Goal: Task Accomplishment & Management: Use online tool/utility

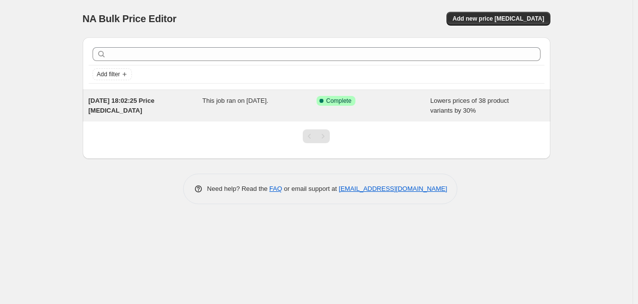
click at [204, 101] on span "This job ran on [DATE]." at bounding box center [235, 100] width 66 height 7
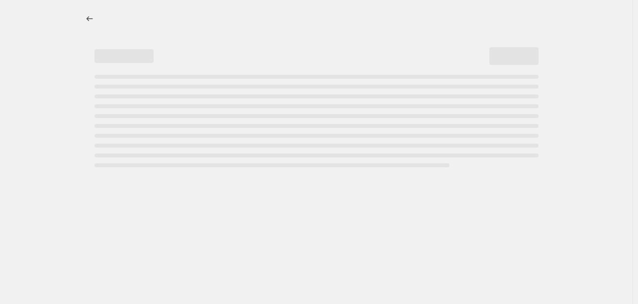
select select "percentage"
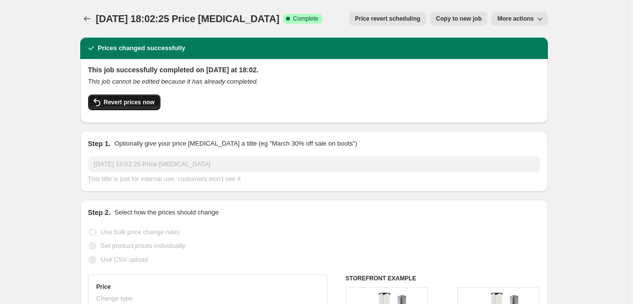
click at [112, 108] on button "Revert prices now" at bounding box center [124, 102] width 72 height 16
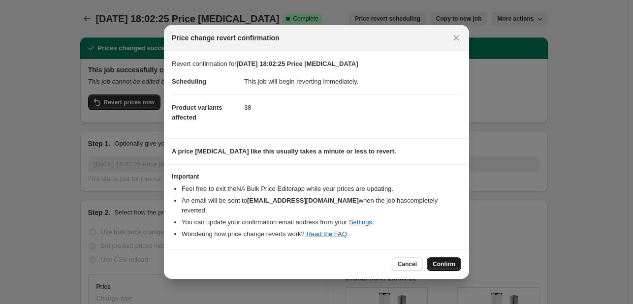
click at [435, 262] on span "Confirm" at bounding box center [444, 264] width 23 height 8
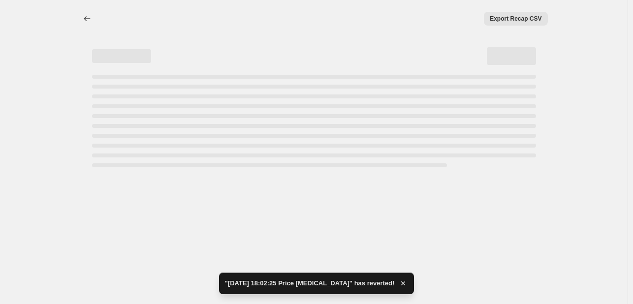
select select "percentage"
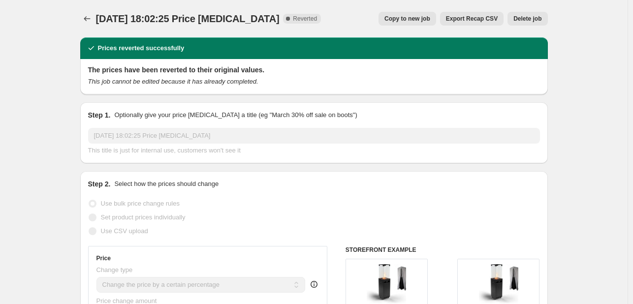
click at [529, 14] on button "Delete job" at bounding box center [527, 19] width 40 height 14
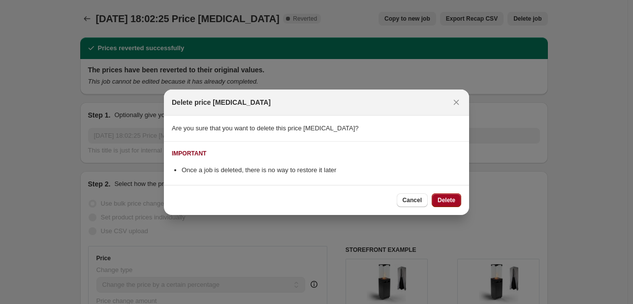
click at [461, 200] on button "Delete" at bounding box center [447, 200] width 30 height 14
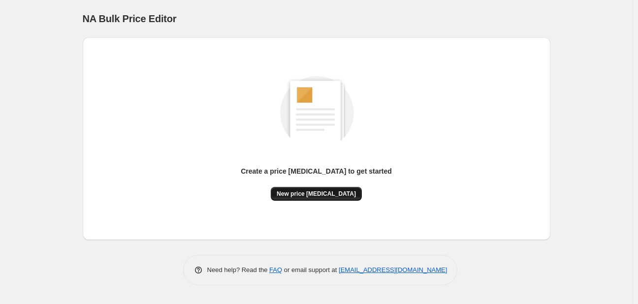
click at [318, 195] on span "New price [MEDICAL_DATA]" at bounding box center [316, 194] width 79 height 8
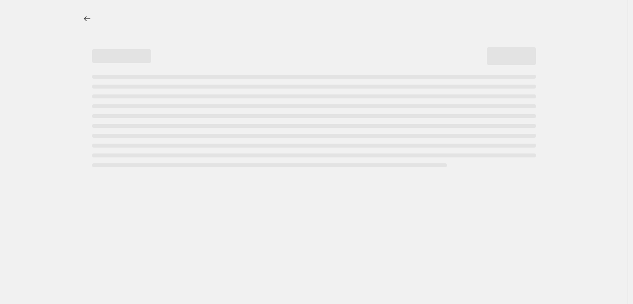
select select "percentage"
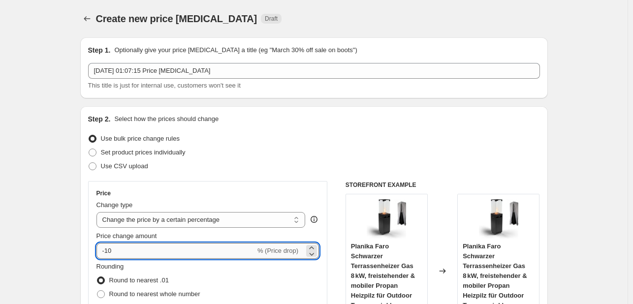
click at [188, 245] on input "-10" at bounding box center [175, 251] width 159 height 16
type input "-1"
type input "-33"
click at [223, 143] on div "Use bulk price change rules" at bounding box center [314, 139] width 452 height 14
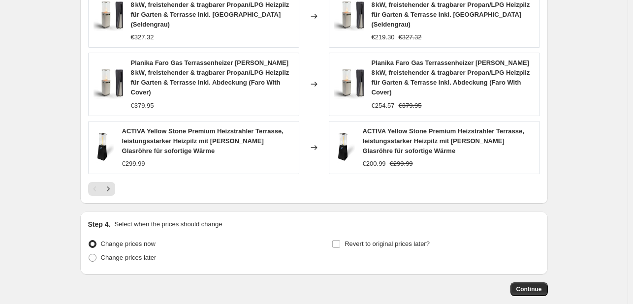
scroll to position [744, 0]
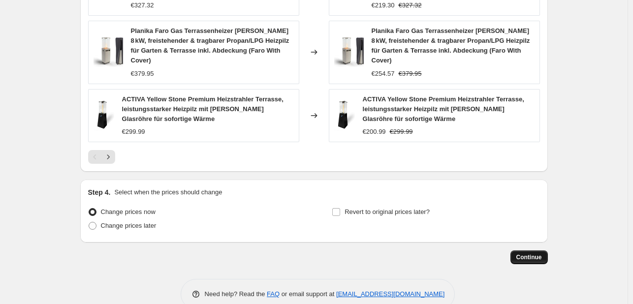
click at [530, 253] on span "Continue" at bounding box center [529, 257] width 26 height 8
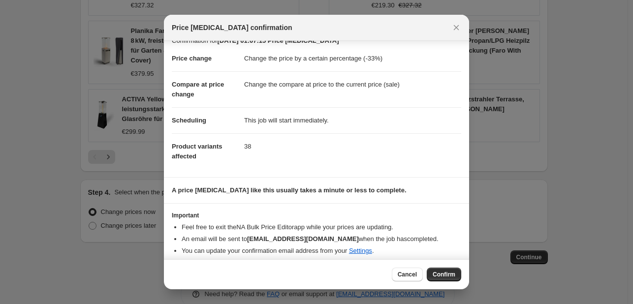
scroll to position [19, 0]
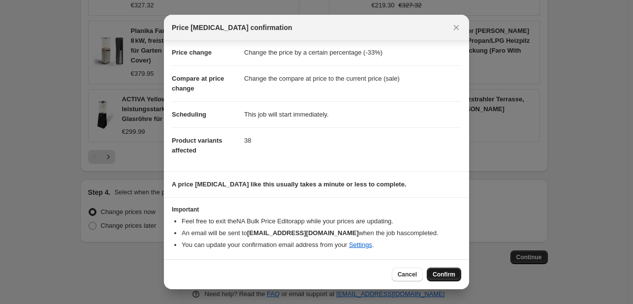
click at [441, 269] on button "Confirm" at bounding box center [444, 275] width 34 height 14
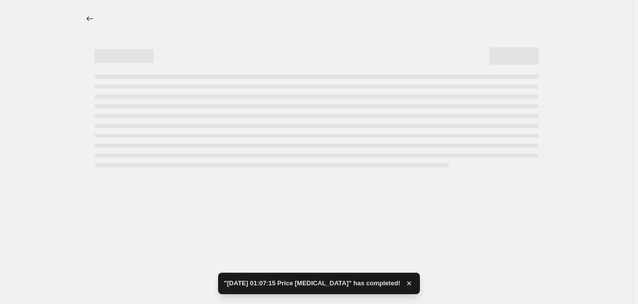
select select "percentage"
